Goal: Task Accomplishment & Management: Manage account settings

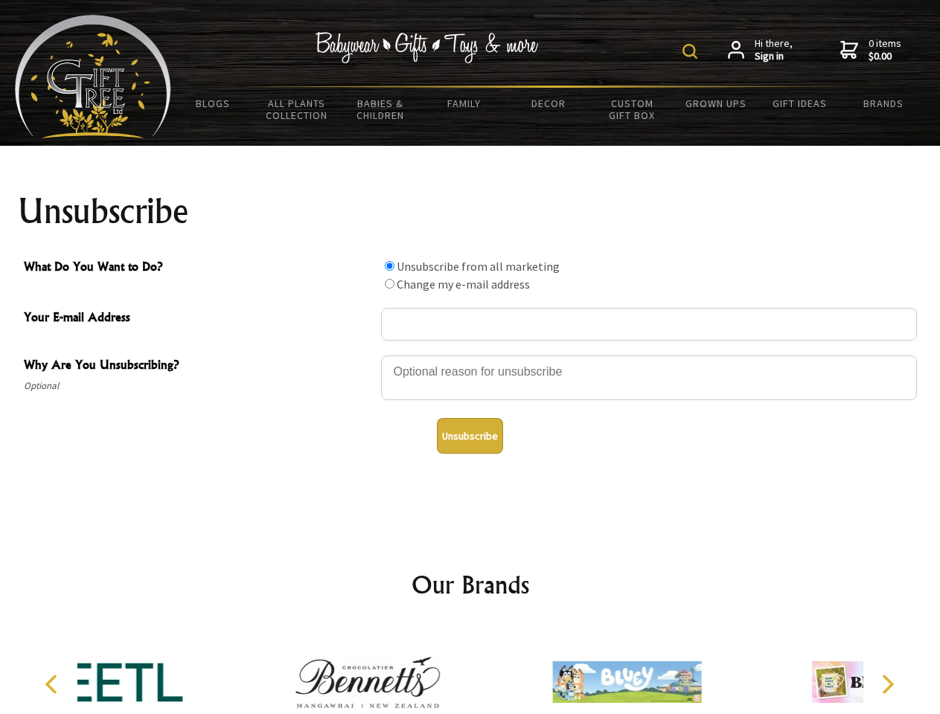
click at [692, 51] on img at bounding box center [689, 51] width 15 height 15
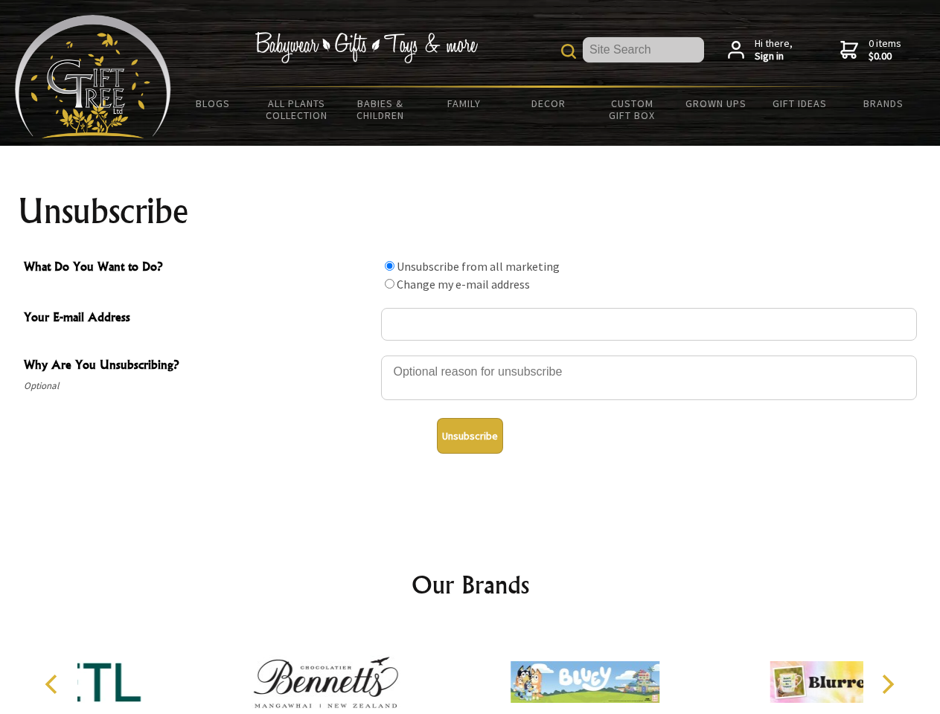
click at [470, 355] on div at bounding box center [649, 380] width 536 height 52
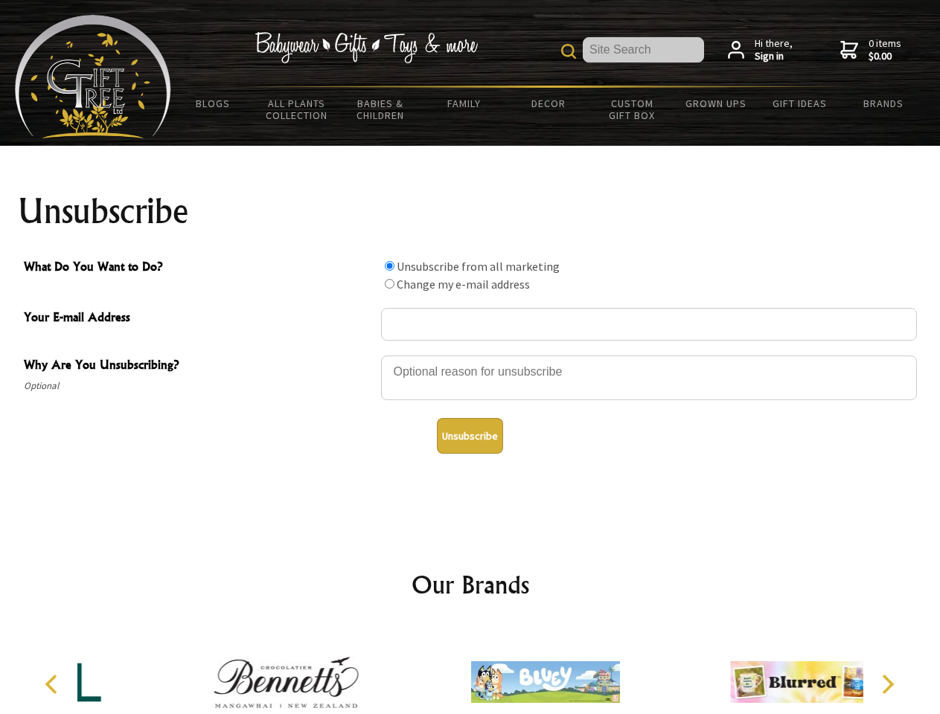
click at [389, 266] on input "What Do You Want to Do?" at bounding box center [390, 266] width 10 height 10
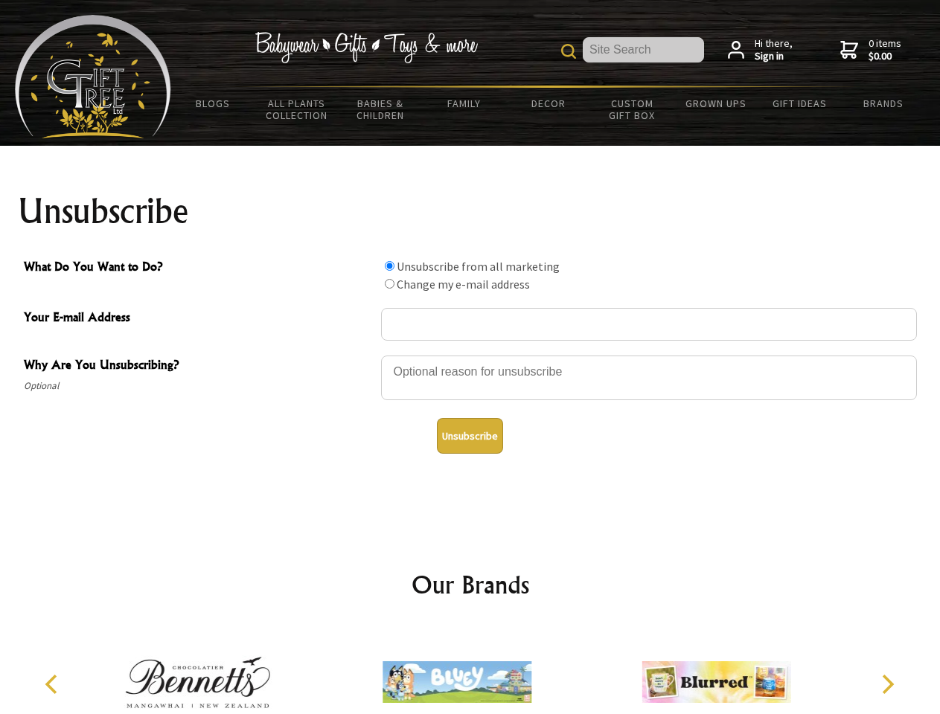
click at [389, 284] on input "What Do You Want to Do?" at bounding box center [390, 284] width 10 height 10
radio input "true"
click at [470, 436] on button "Unsubscribe" at bounding box center [470, 436] width 66 height 36
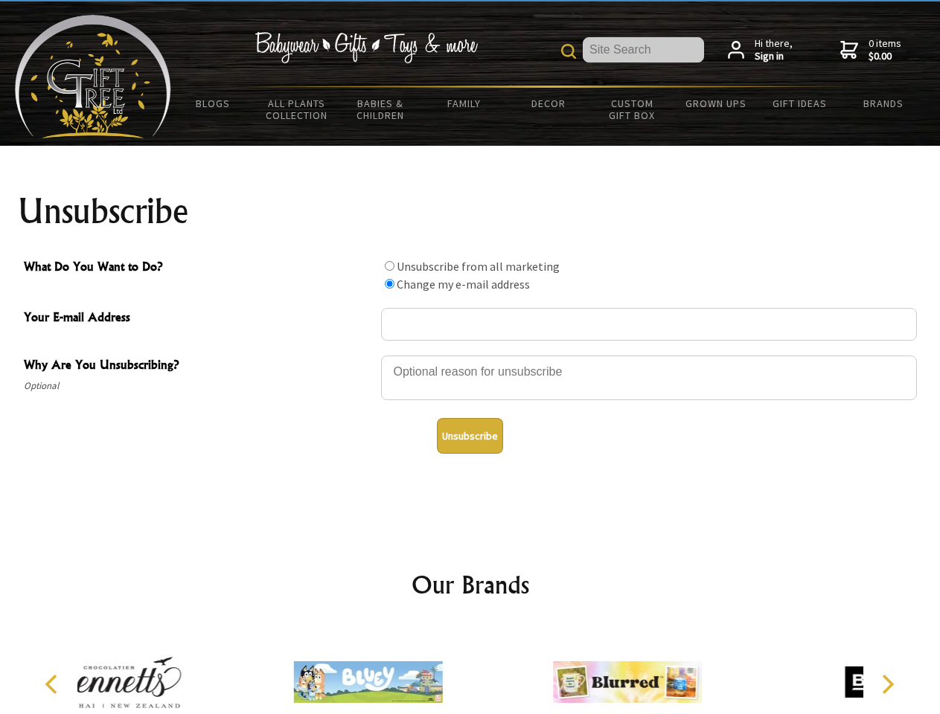
click at [470, 670] on div at bounding box center [367, 685] width 259 height 116
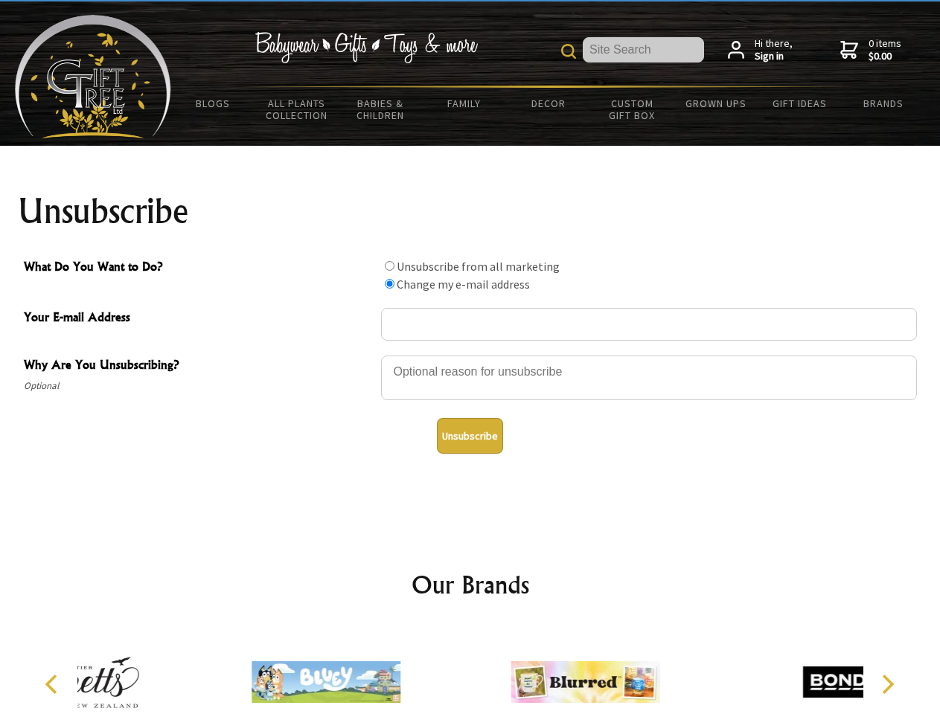
click at [54, 685] on icon "Previous" at bounding box center [52, 684] width 19 height 19
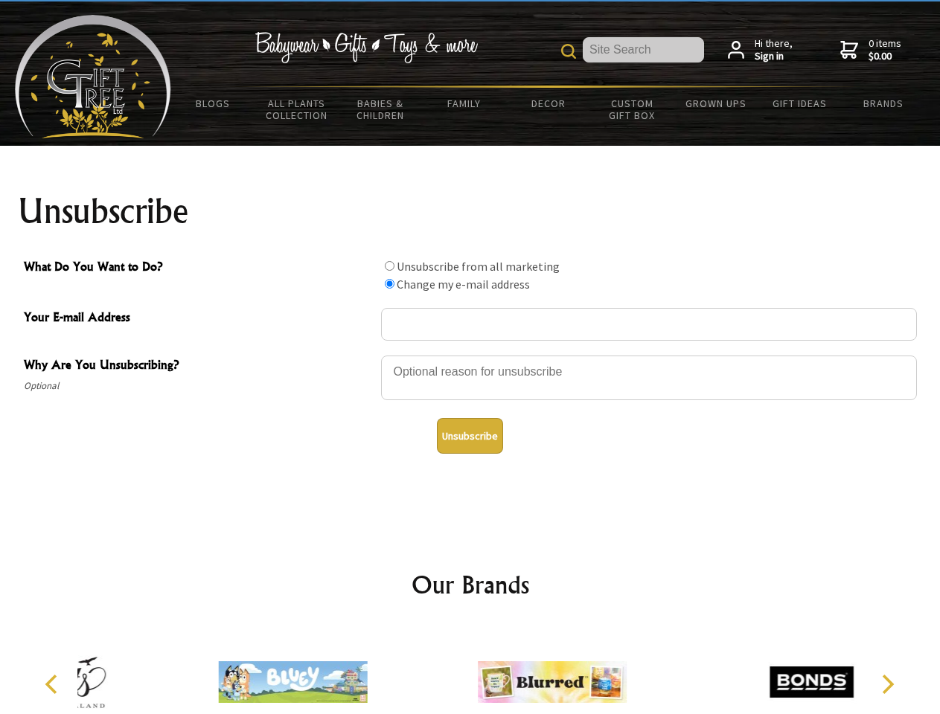
click at [887, 685] on icon "Next" at bounding box center [886, 684] width 19 height 19
